Goal: Transaction & Acquisition: Purchase product/service

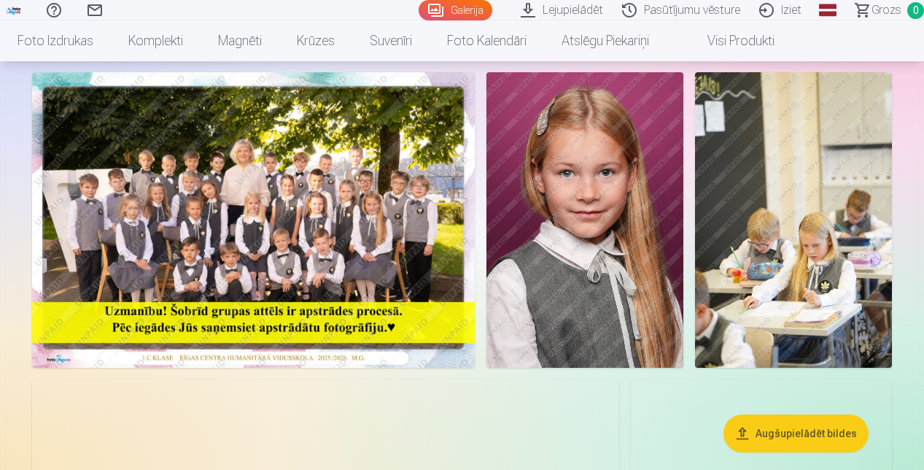
scroll to position [69, 0]
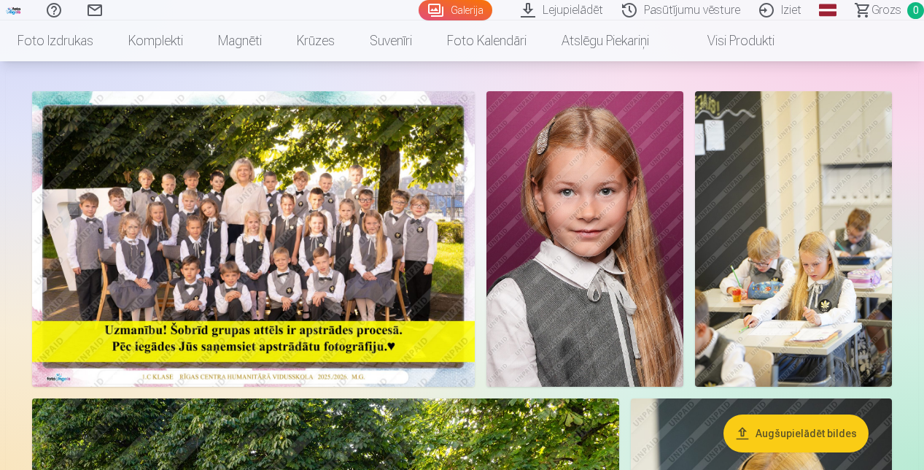
click at [334, 194] on img at bounding box center [253, 238] width 443 height 295
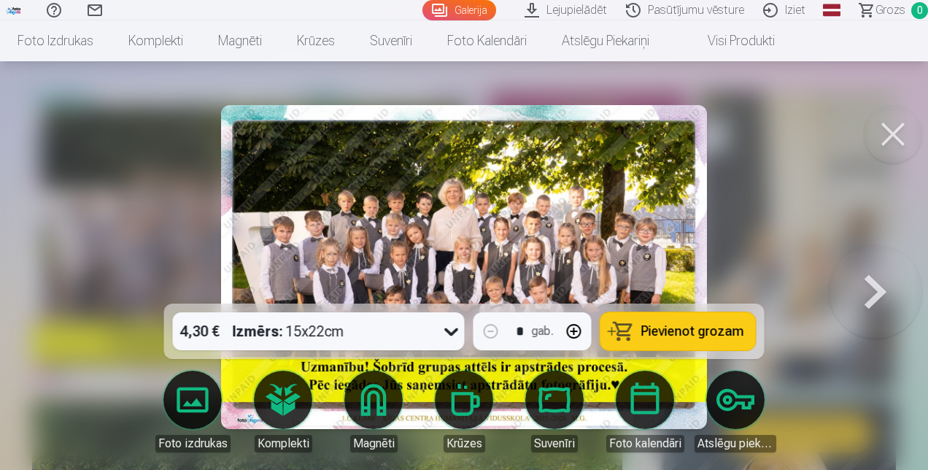
click at [904, 141] on button at bounding box center [893, 134] width 58 height 58
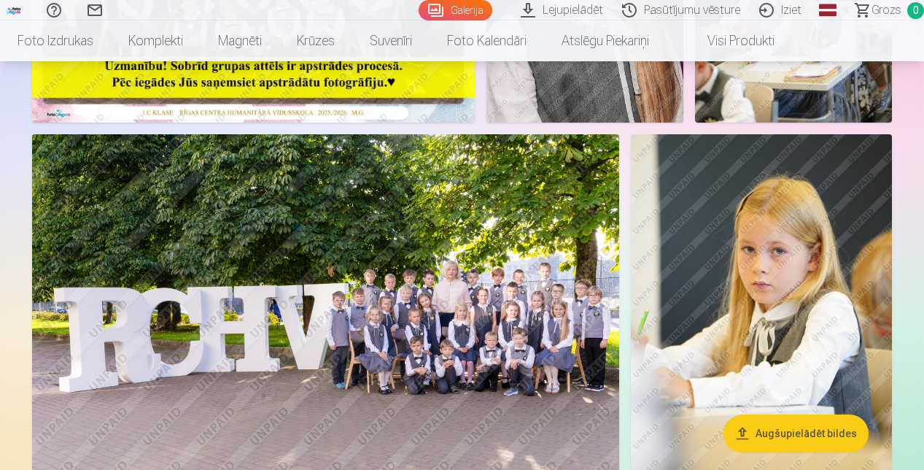
scroll to position [334, 0]
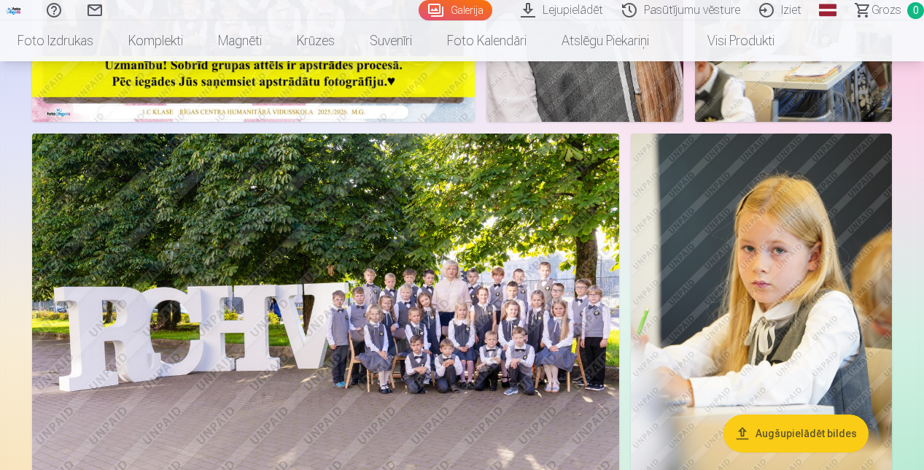
click at [871, 381] on img at bounding box center [761, 330] width 261 height 392
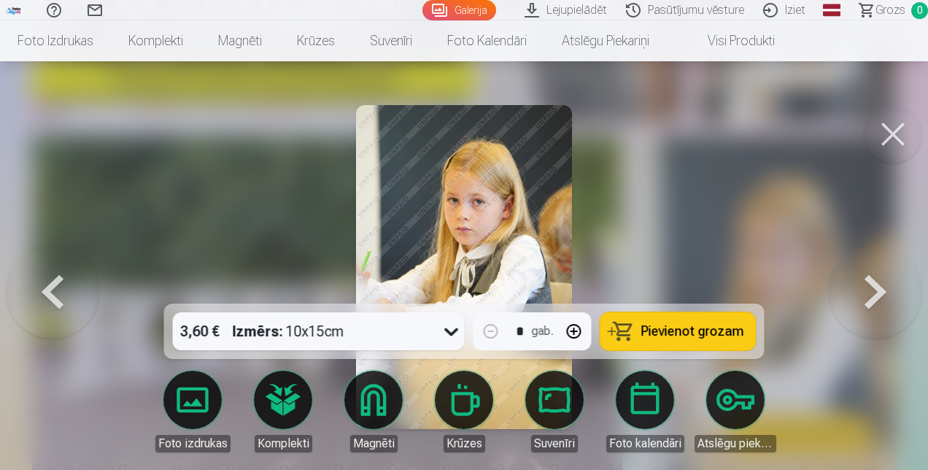
click at [883, 157] on button at bounding box center [893, 134] width 58 height 58
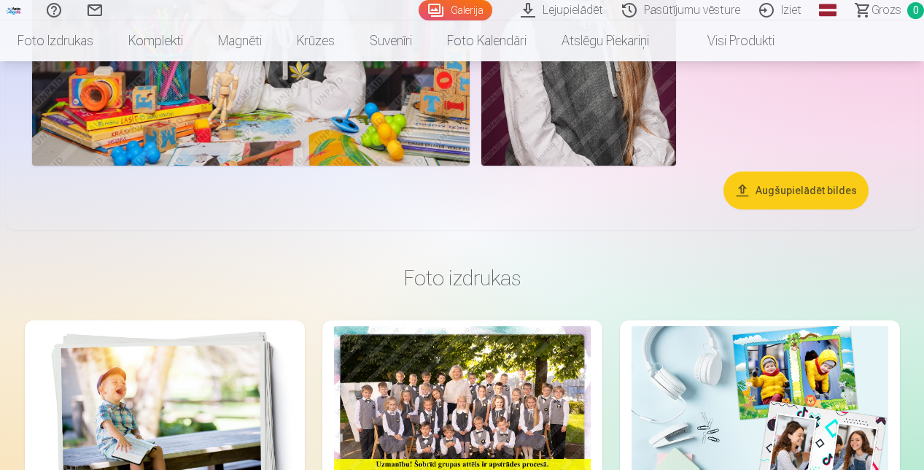
scroll to position [2207, 0]
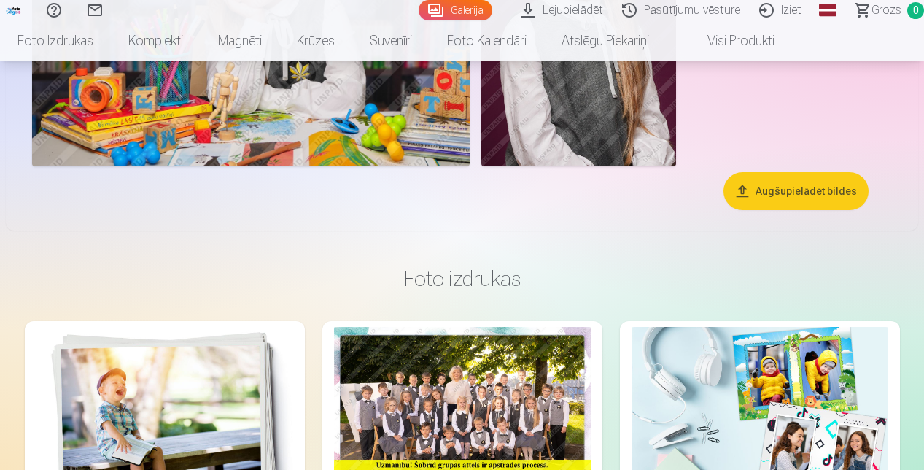
click at [754, 193] on button "Augšupielādēt bildes" at bounding box center [796, 191] width 145 height 38
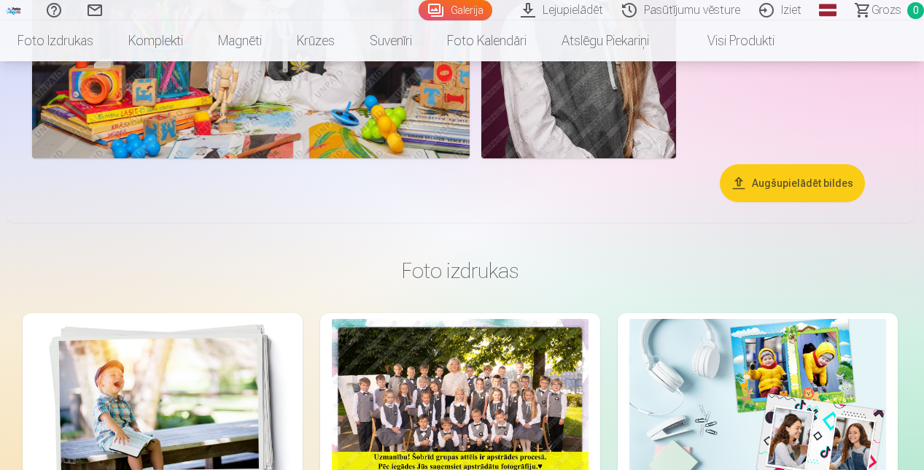
scroll to position [2215, 0]
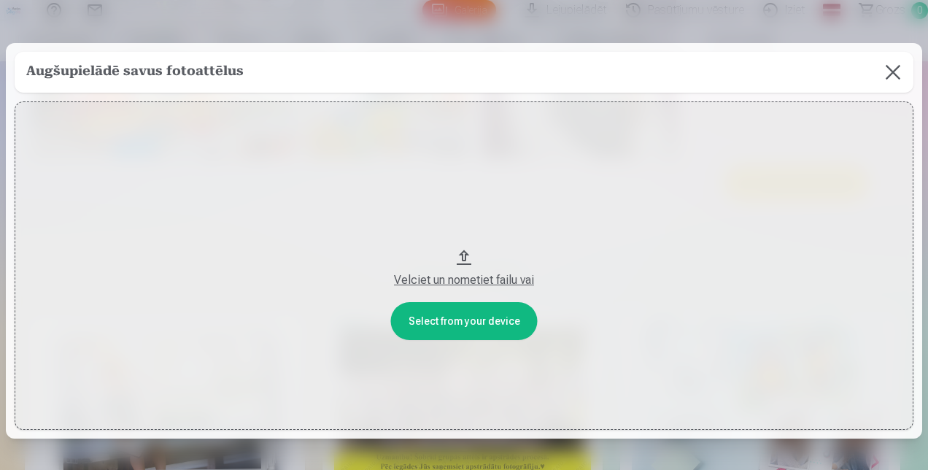
click at [503, 279] on div "Velciet un nometiet failu vai" at bounding box center [464, 280] width 870 height 18
click at [886, 80] on button at bounding box center [893, 72] width 41 height 41
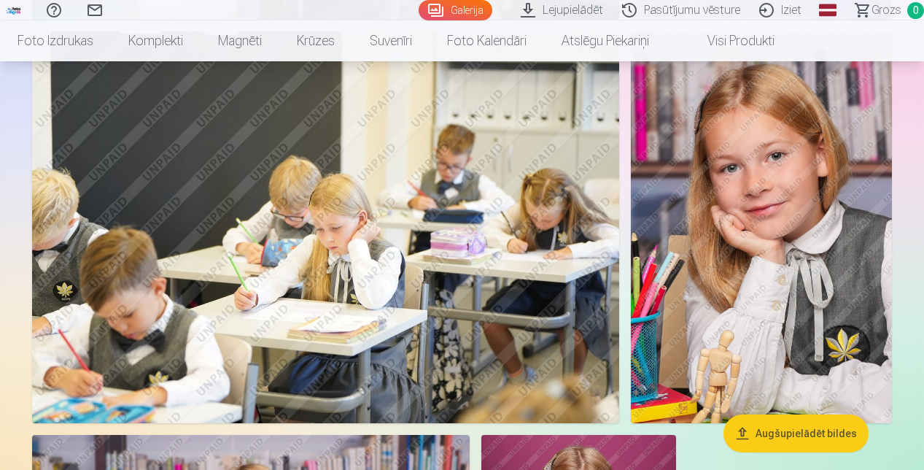
scroll to position [1647, 0]
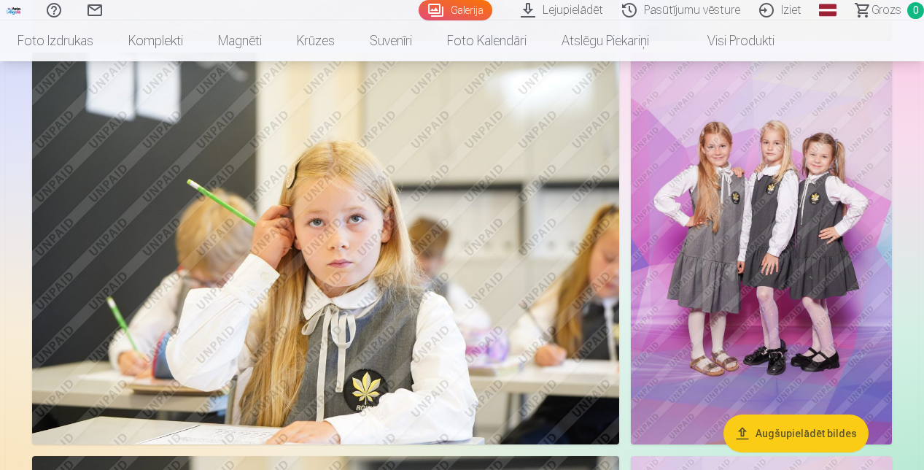
scroll to position [819, 0]
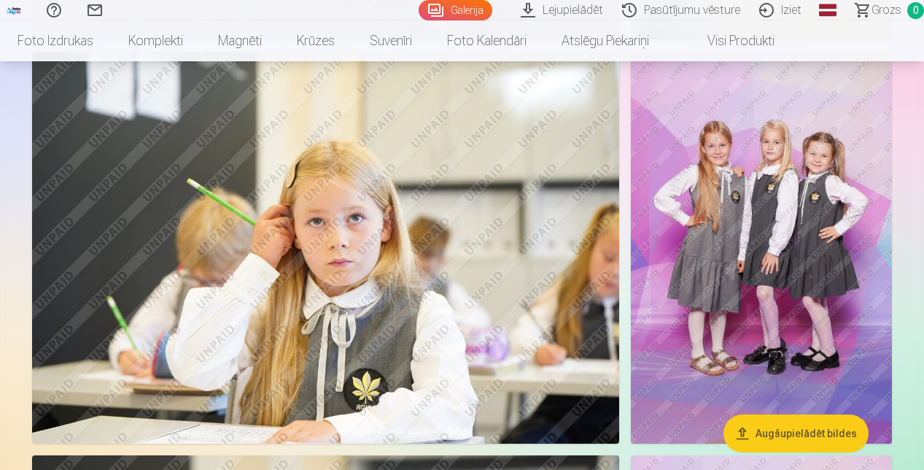
click at [449, 283] on img at bounding box center [325, 248] width 587 height 392
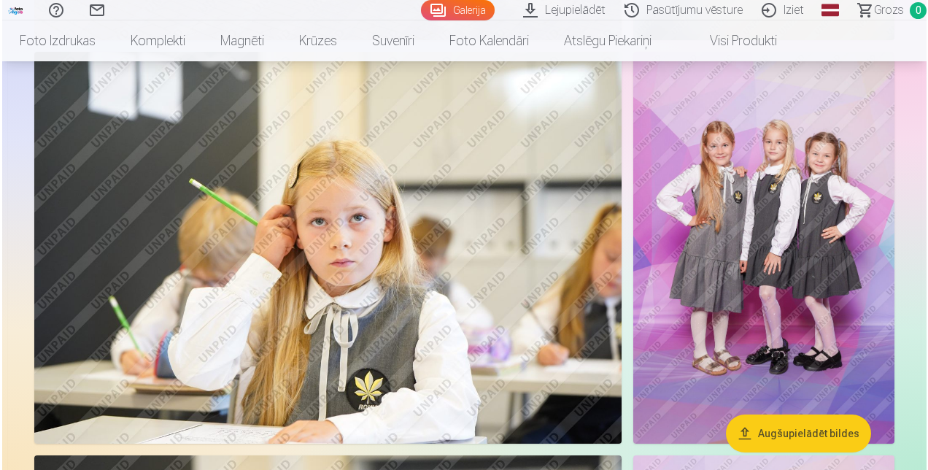
scroll to position [821, 0]
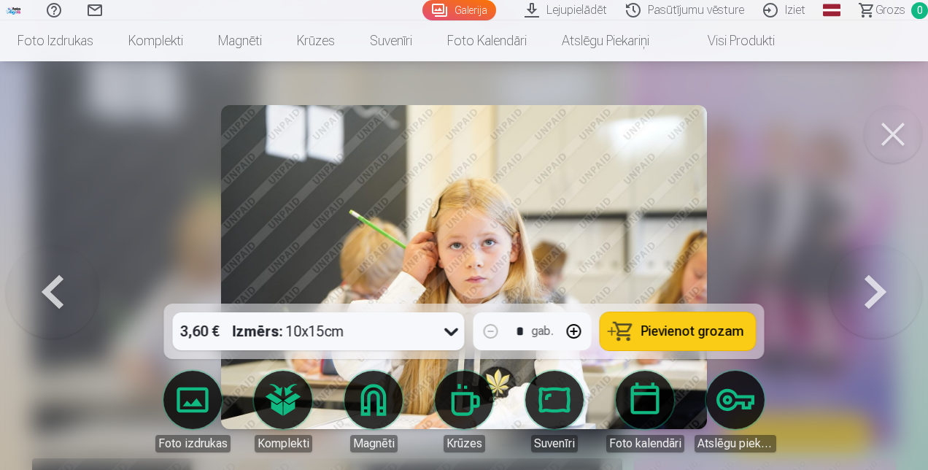
click at [881, 147] on button at bounding box center [893, 134] width 58 height 58
